Goal: Information Seeking & Learning: Learn about a topic

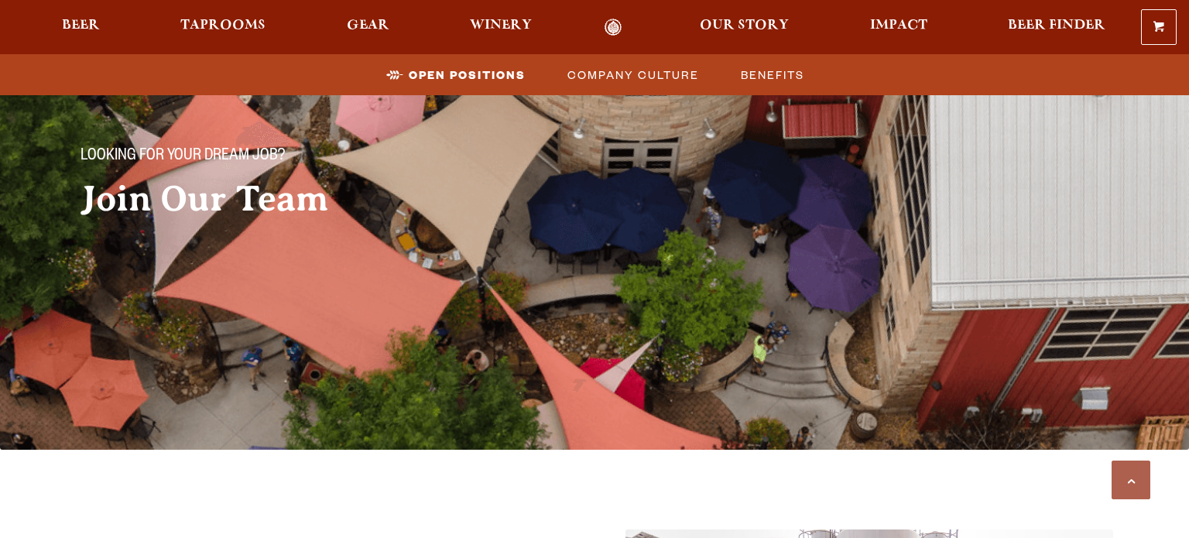
scroll to position [941, 0]
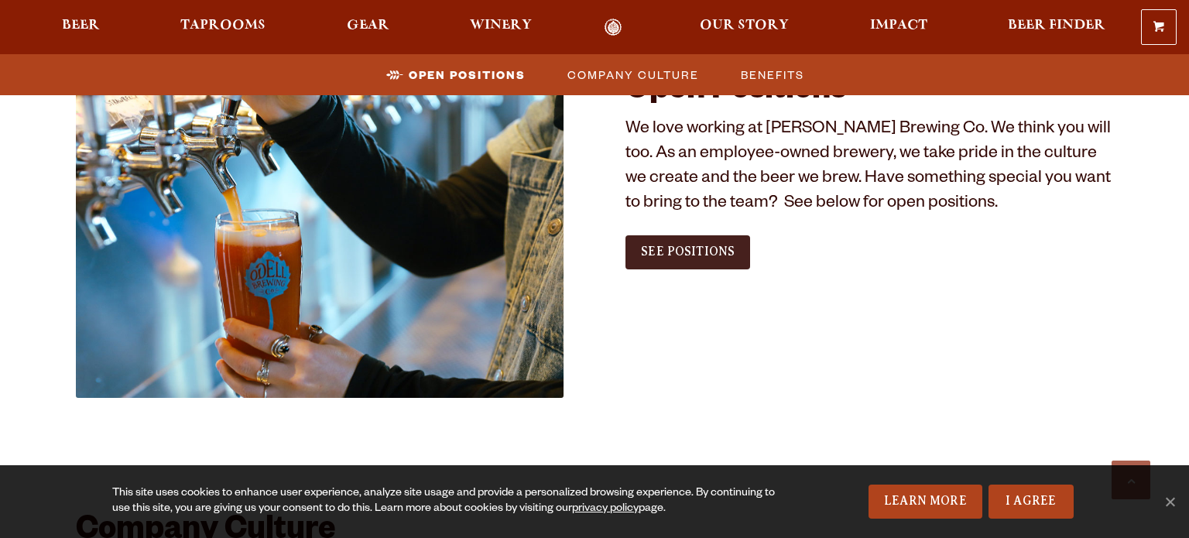
click at [681, 259] on link "See Positions" at bounding box center [687, 252] width 125 height 34
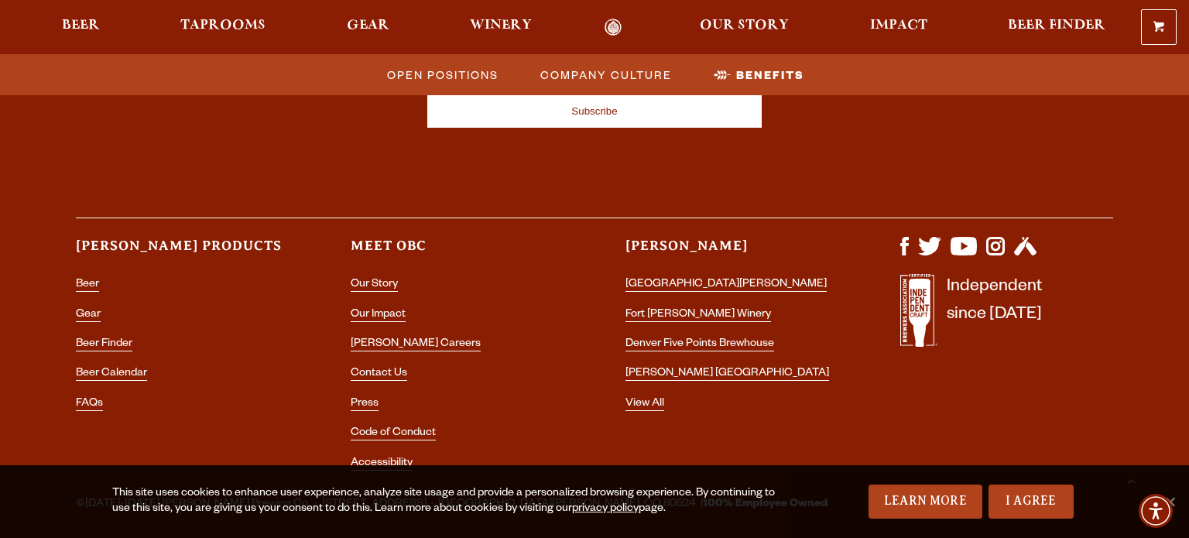
scroll to position [3054, 0]
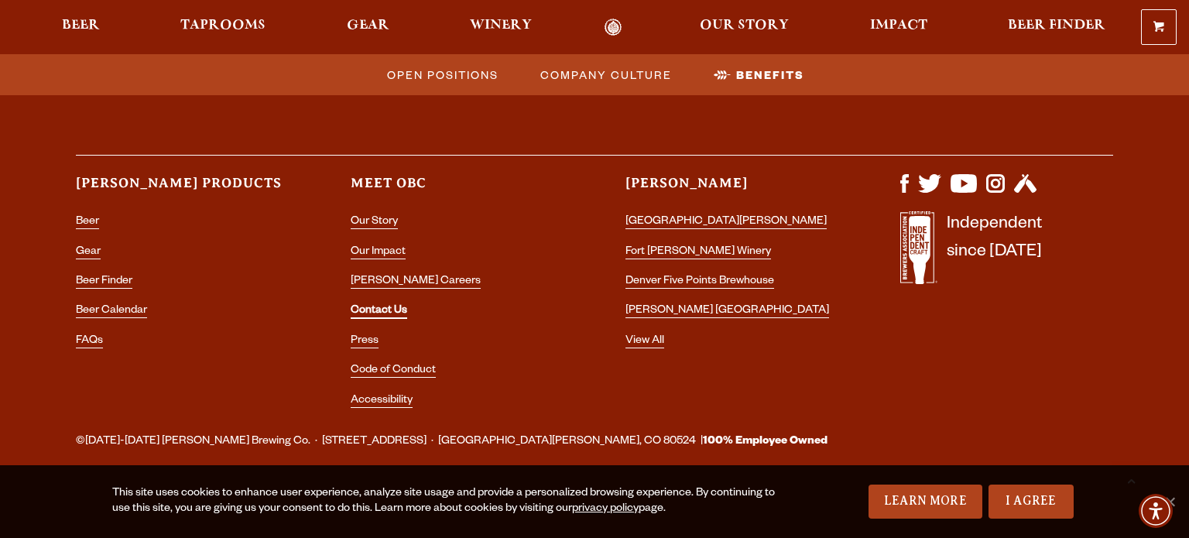
click at [392, 309] on link "Contact Us" at bounding box center [379, 312] width 57 height 14
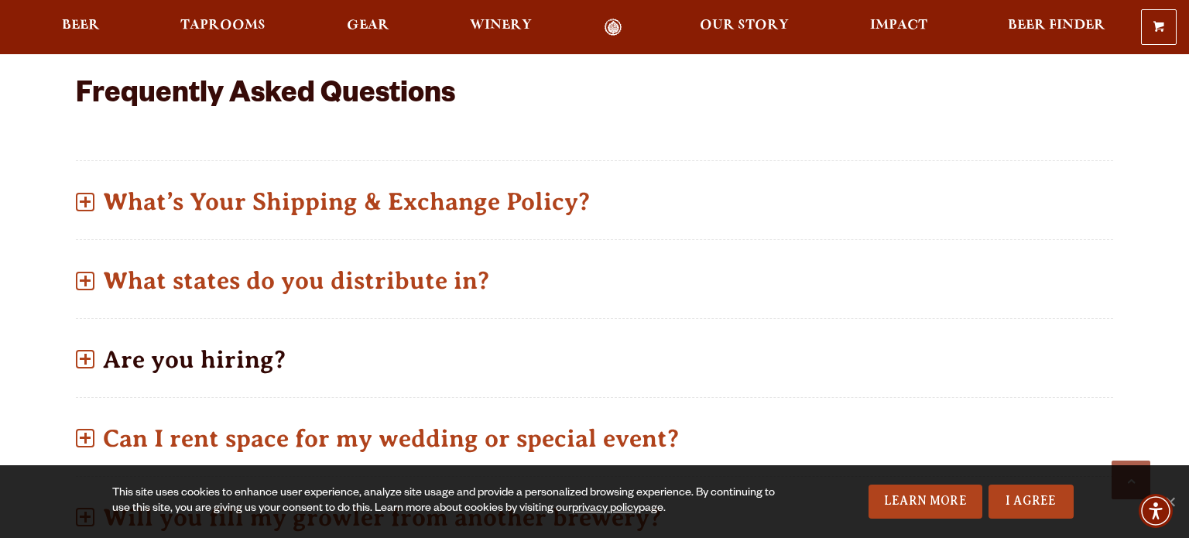
scroll to position [737, 0]
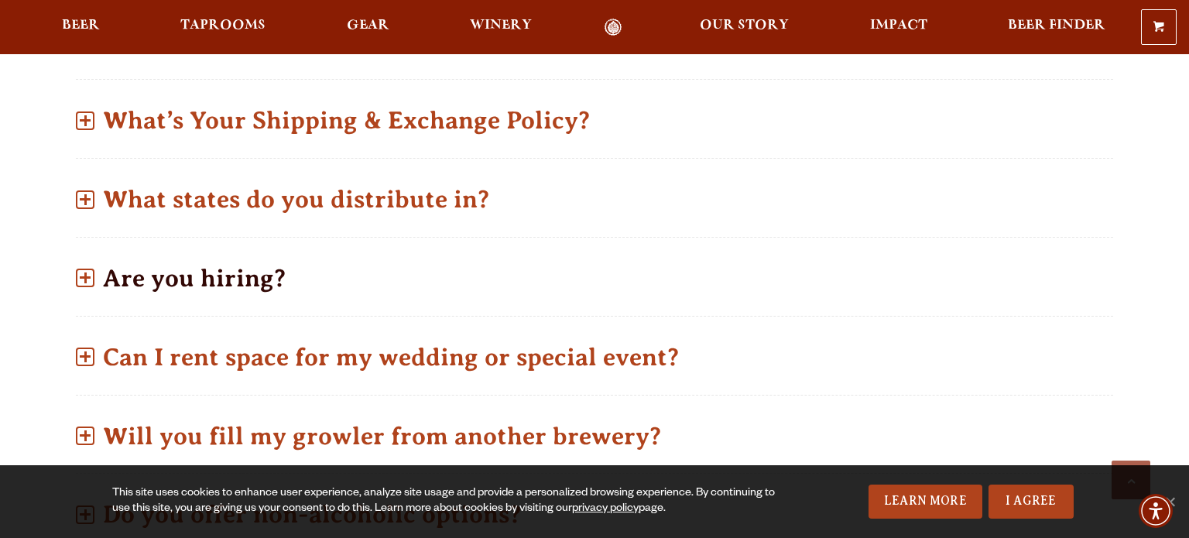
click at [198, 255] on p "Are you hiring?" at bounding box center [594, 278] width 1037 height 55
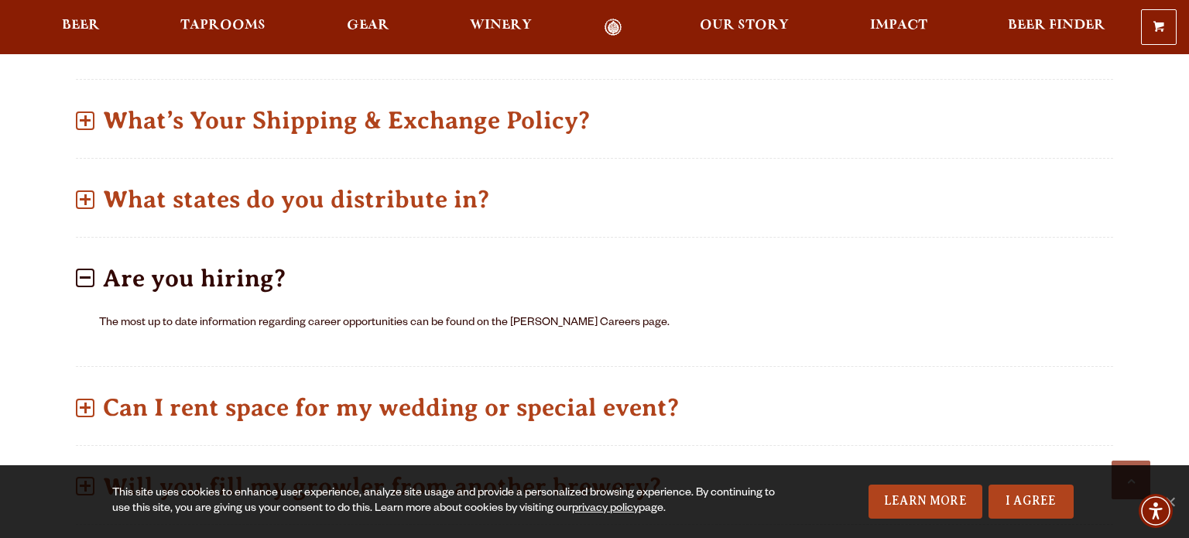
click at [111, 269] on p "Are you hiring?" at bounding box center [594, 278] width 1037 height 55
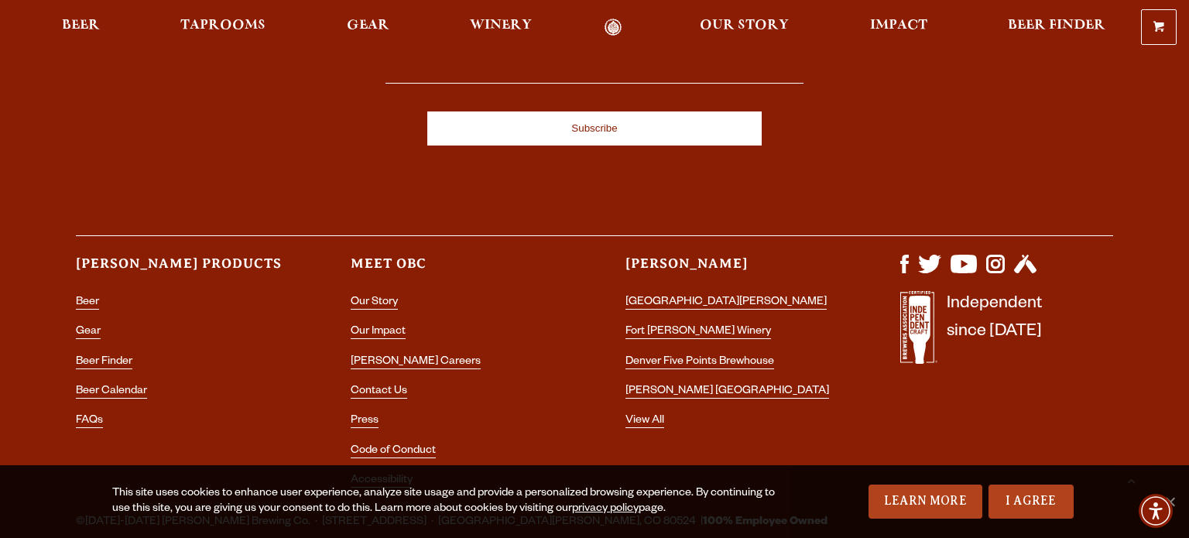
scroll to position [3084, 0]
